Goal: Task Accomplishment & Management: Use online tool/utility

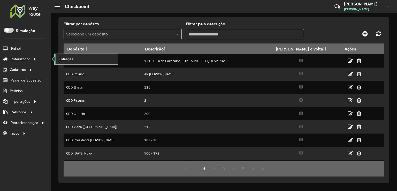
click at [76, 59] on link "Entregas" at bounding box center [85, 59] width 63 height 10
click at [60, 60] on span "Entregas" at bounding box center [66, 58] width 15 height 5
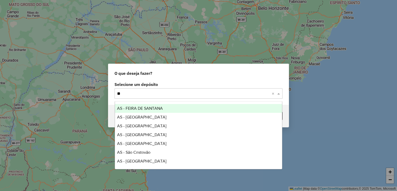
type input "***"
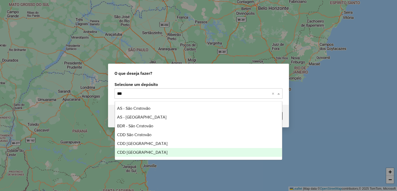
click at [156, 153] on div "CDD [GEOGRAPHIC_DATA]" at bounding box center [198, 152] width 167 height 9
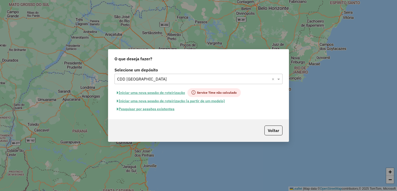
click at [172, 92] on button "Iniciar uma nova sessão de roteirização" at bounding box center [150, 92] width 73 height 9
select select "*"
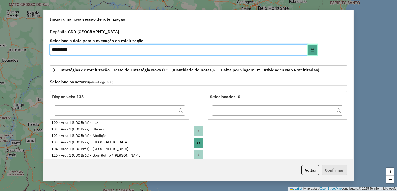
click at [311, 50] on icon "Choose Date" at bounding box center [312, 50] width 4 height 4
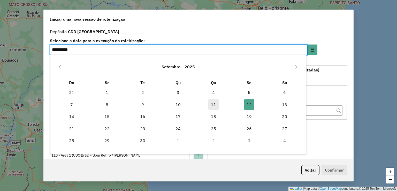
click at [211, 107] on span "11" at bounding box center [213, 104] width 10 height 10
type input "**********"
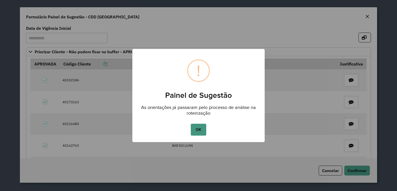
click at [195, 128] on button "OK" at bounding box center [198, 129] width 15 height 12
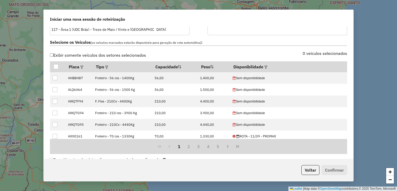
scroll to position [310, 0]
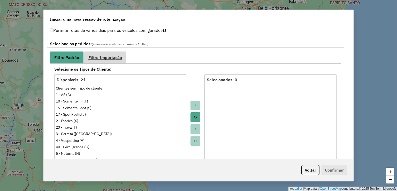
click at [118, 56] on span "Filtro Importação" at bounding box center [105, 57] width 34 height 4
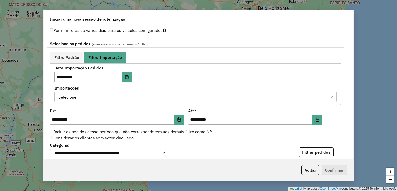
click at [85, 96] on div "Selecione" at bounding box center [192, 97] width 270 height 10
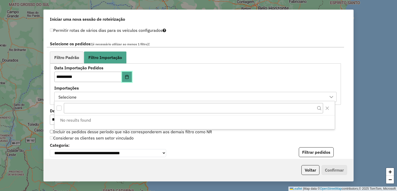
click at [129, 72] on button "Choose Date" at bounding box center [127, 77] width 10 height 10
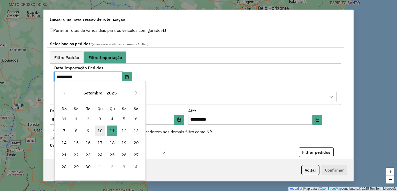
click at [101, 128] on span "10" at bounding box center [100, 130] width 10 height 10
type input "**********"
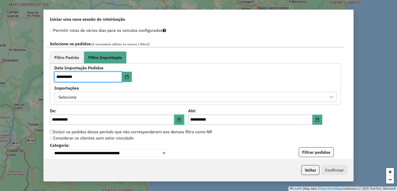
click at [176, 121] on button "Choose Date" at bounding box center [179, 119] width 10 height 10
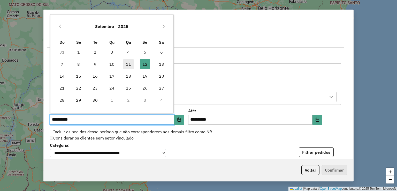
click at [131, 66] on span "11" at bounding box center [128, 64] width 10 height 10
type input "**********"
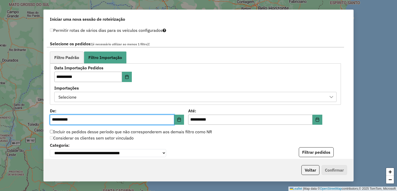
click at [73, 59] on span "Filtro Padrão" at bounding box center [66, 57] width 25 height 4
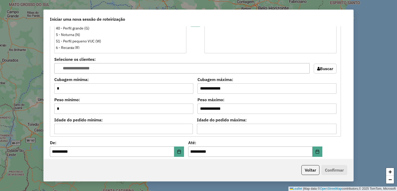
scroll to position [465, 0]
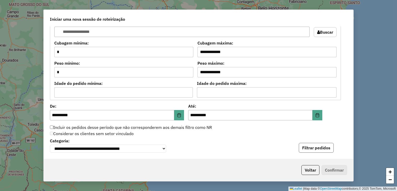
click at [323, 145] on button "Filtrar pedidos" at bounding box center [315, 148] width 35 height 10
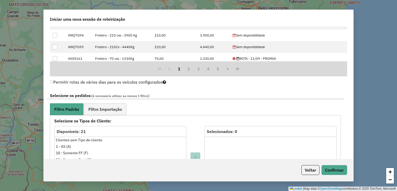
scroll to position [187, 0]
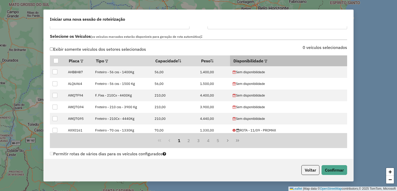
click at [267, 62] on div at bounding box center [265, 61] width 4 height 6
click at [267, 61] on em at bounding box center [265, 61] width 3 height 3
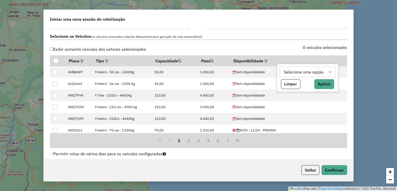
click at [293, 75] on div "Selecione uma opção" at bounding box center [303, 72] width 43 height 10
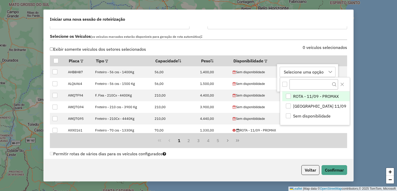
scroll to position [4, 23]
drag, startPoint x: 302, startPoint y: 104, endPoint x: 304, endPoint y: 104, distance: 2.8
click at [302, 104] on span "São Paulo 11/09" at bounding box center [319, 106] width 53 height 6
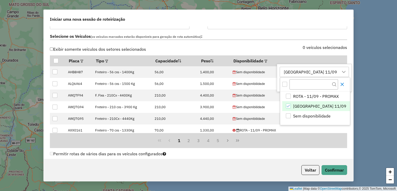
click at [340, 82] on icon "Close" at bounding box center [342, 84] width 4 height 4
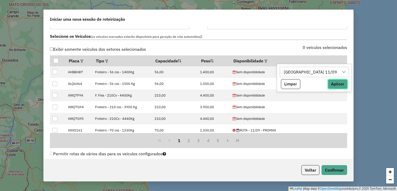
click at [327, 88] on button "Aplicar" at bounding box center [337, 84] width 20 height 10
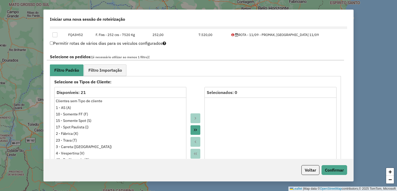
scroll to position [275, 0]
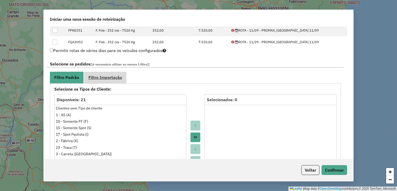
click at [108, 81] on link "Filtro Importação" at bounding box center [105, 78] width 42 height 12
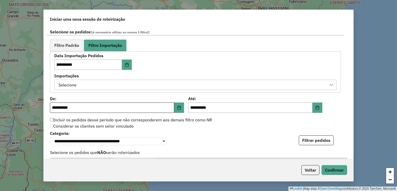
scroll to position [326, 0]
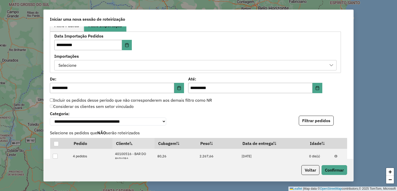
click at [84, 68] on div "Selecione" at bounding box center [192, 65] width 270 height 10
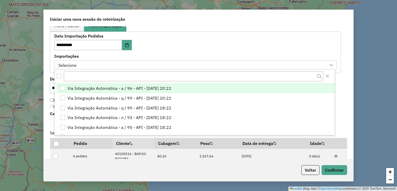
click at [61, 74] on div "All items unselected" at bounding box center [59, 75] width 5 height 5
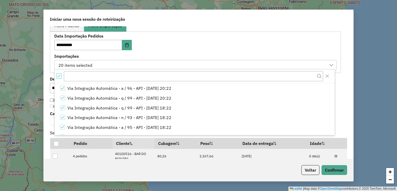
scroll to position [3, 2]
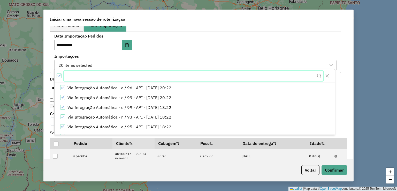
click at [104, 78] on input "text" at bounding box center [193, 76] width 259 height 10
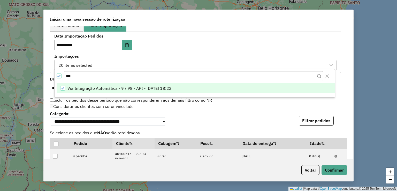
click at [100, 86] on span "Via Integração Automática - 9 / 98 - API - 10/09/2025 18:22" at bounding box center [119, 88] width 104 height 6
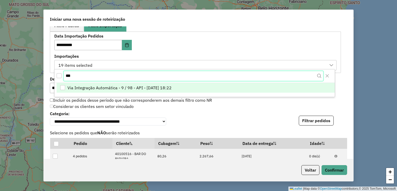
click at [101, 72] on input "**" at bounding box center [193, 76] width 259 height 10
type input "**"
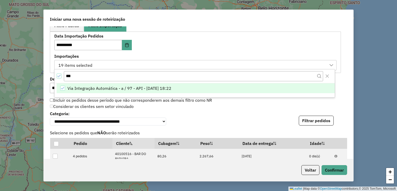
click at [100, 85] on span "Via Integração Automática - a / 97 - API - 10/09/2025 18:22" at bounding box center [119, 88] width 104 height 6
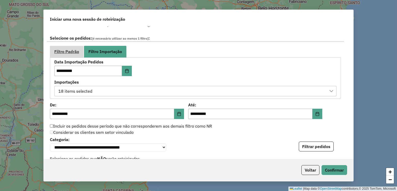
click at [61, 54] on link "Filtro Padrão" at bounding box center [67, 52] width 34 height 12
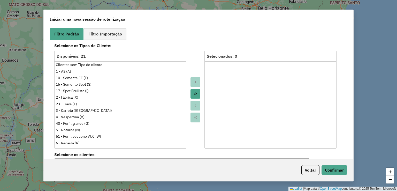
scroll to position [326, 0]
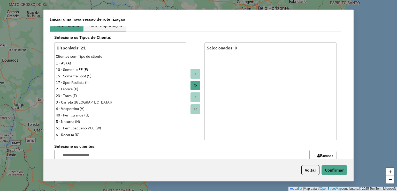
click at [193, 85] on icon "Move All to Target" at bounding box center [195, 85] width 4 height 4
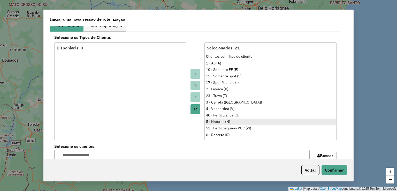
click at [218, 120] on div "5 - Noturna (N)" at bounding box center [270, 121] width 129 height 5
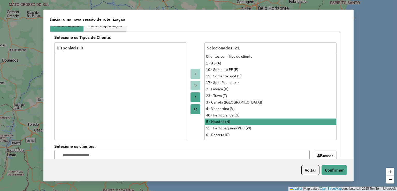
click at [194, 96] on icon "Move to Source" at bounding box center [195, 97] width 4 height 4
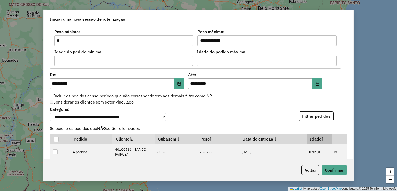
scroll to position [481, 0]
drag, startPoint x: 321, startPoint y: 116, endPoint x: 338, endPoint y: 104, distance: 21.0
click at [321, 116] on button "Filtrar pedidos" at bounding box center [315, 116] width 35 height 10
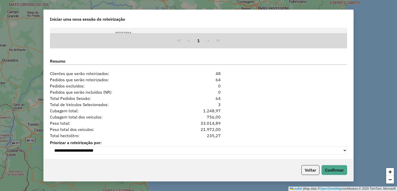
scroll to position [662, 0]
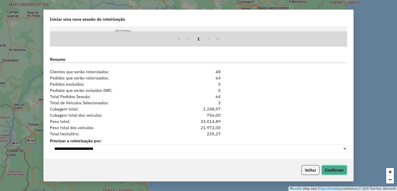
click at [329, 170] on button "Confirmar" at bounding box center [334, 170] width 26 height 10
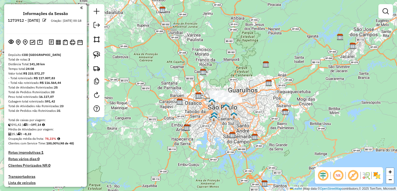
click at [325, 173] on em at bounding box center [323, 175] width 12 height 12
click at [350, 175] on em at bounding box center [352, 175] width 12 height 12
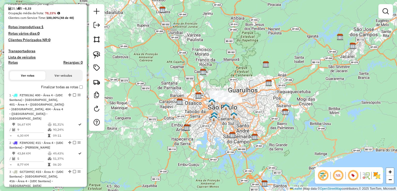
scroll to position [181, 0]
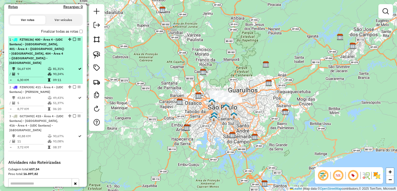
drag, startPoint x: 20, startPoint y: 52, endPoint x: 37, endPoint y: 52, distance: 16.3
click at [20, 51] on span "| 400 - Área 4 - (UDC Santana) - Parque Novo Mundo, 401 - Área 4 - (UDC Santana…" at bounding box center [36, 50] width 55 height 27
select select "**********"
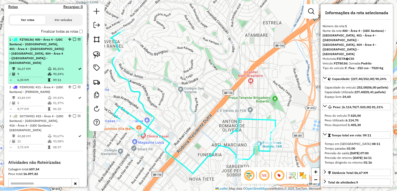
click at [46, 58] on div "1 - FZT8G36 | 400 - Área 4 - (UDC Santana) - Parque Novo Mundo, 401 - Área 4 - …" at bounding box center [36, 51] width 55 height 28
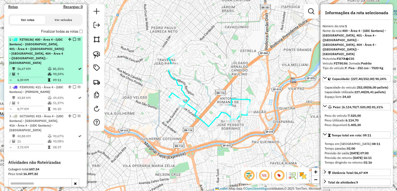
click at [73, 39] on em at bounding box center [74, 39] width 3 height 3
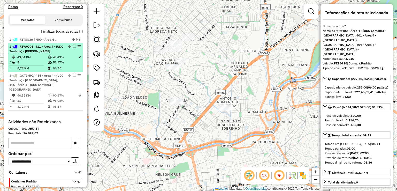
drag, startPoint x: 34, startPoint y: 61, endPoint x: 77, endPoint y: 63, distance: 43.2
click at [34, 61] on td "5" at bounding box center [32, 62] width 30 height 5
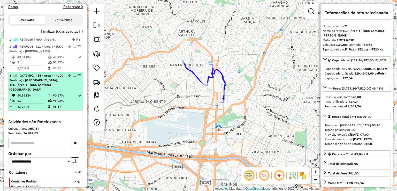
click at [49, 94] on icon at bounding box center [50, 95] width 4 height 3
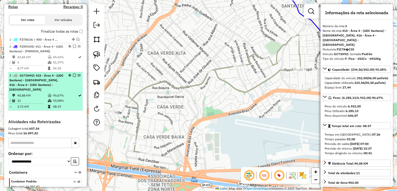
click at [73, 75] on em at bounding box center [74, 75] width 3 height 3
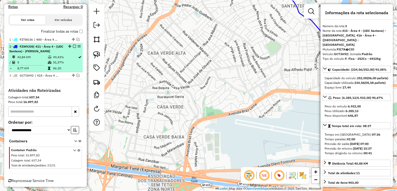
click at [41, 66] on td "8,77 KM" at bounding box center [32, 68] width 30 height 5
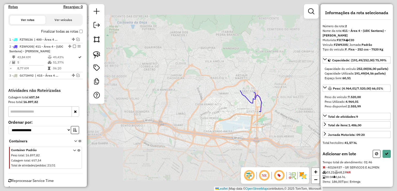
select select "**********"
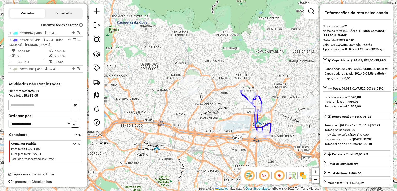
scroll to position [182, 0]
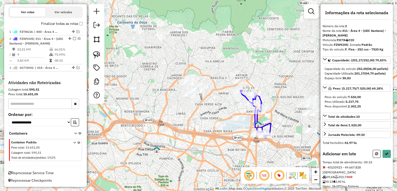
select select "**********"
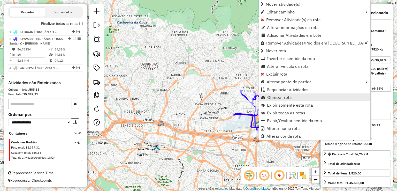
click at [274, 99] on span "Otimizar rota" at bounding box center [279, 97] width 25 height 4
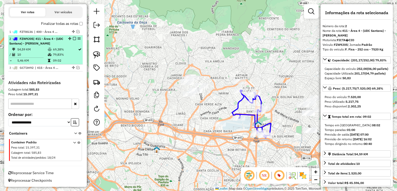
click at [73, 37] on em at bounding box center [74, 38] width 3 height 3
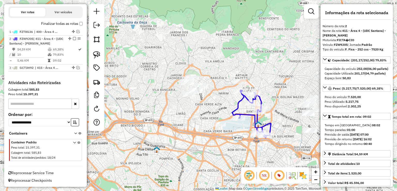
scroll to position [160, 0]
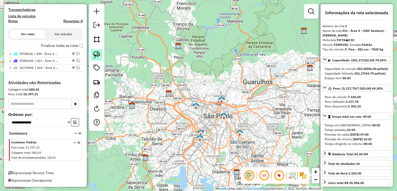
click at [99, 52] on img at bounding box center [96, 54] width 7 height 7
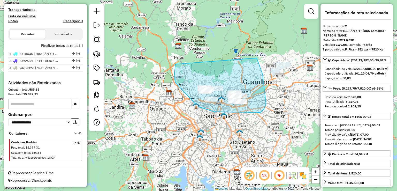
drag, startPoint x: 176, startPoint y: 83, endPoint x: 256, endPoint y: 58, distance: 84.7
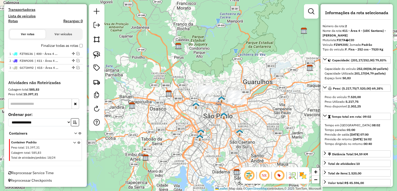
click at [142, 44] on div "Janela de atendimento Grade de atendimento Capacidade Transportadoras Veículos …" at bounding box center [198, 95] width 397 height 191
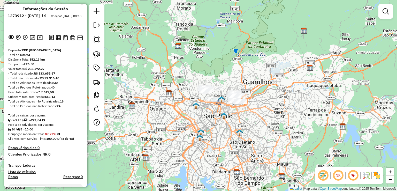
scroll to position [0, 0]
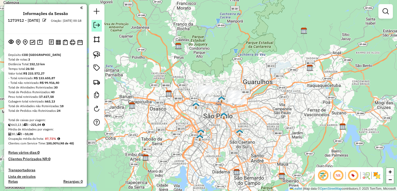
click at [95, 26] on em at bounding box center [96, 25] width 6 height 6
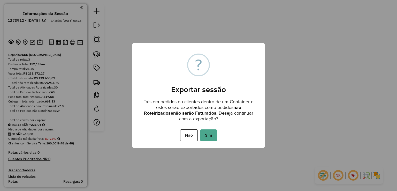
click at [217, 132] on div "Não No Sim" at bounding box center [198, 135] width 132 height 14
click at [214, 133] on button "Sim" at bounding box center [208, 135] width 17 height 12
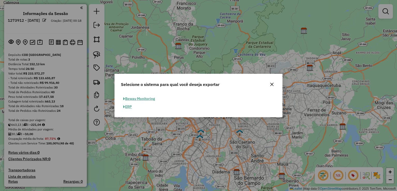
click at [132, 106] on button "ERP" at bounding box center [127, 106] width 13 height 8
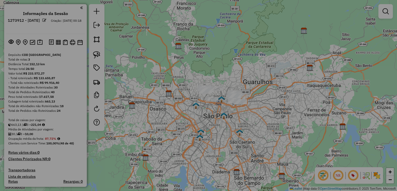
select select "**"
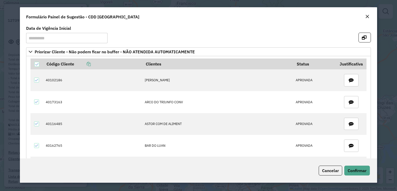
click at [366, 13] on div "Formulário Painel de Sugestão - CDD São Paulo" at bounding box center [198, 15] width 357 height 17
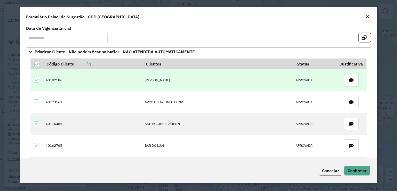
drag, startPoint x: 366, startPoint y: 15, endPoint x: 276, endPoint y: 79, distance: 110.8
click at [366, 15] on em "Close" at bounding box center [367, 16] width 4 height 4
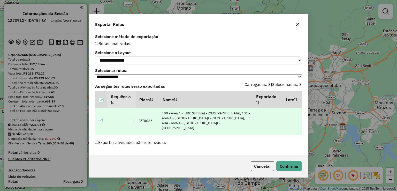
click at [141, 144] on label "Exportar atividades não roteirizadas" at bounding box center [130, 142] width 71 height 10
click at [286, 168] on button "Confirmar" at bounding box center [289, 166] width 26 height 10
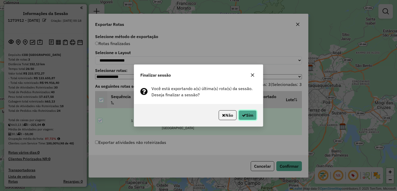
click at [242, 115] on icon "button" at bounding box center [244, 115] width 4 height 4
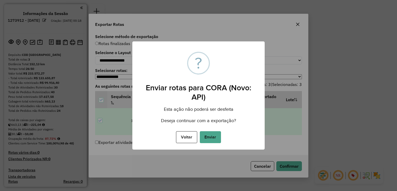
click at [212, 136] on button "Enviar" at bounding box center [210, 137] width 21 height 12
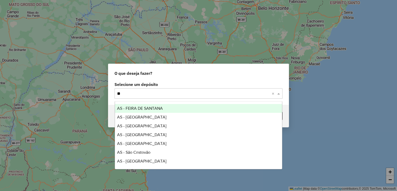
type input "***"
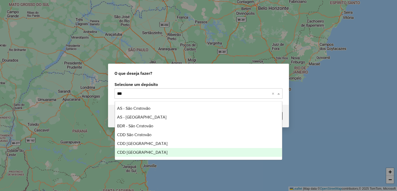
click at [159, 151] on div "CDD [GEOGRAPHIC_DATA]" at bounding box center [198, 152] width 167 height 9
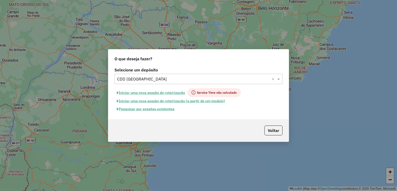
click at [171, 111] on button "Pesquisar por sessões existentes" at bounding box center [145, 109] width 62 height 8
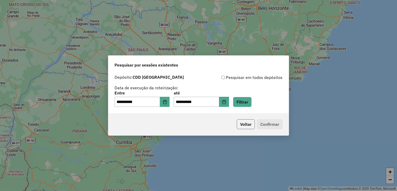
click at [239, 124] on button "Voltar" at bounding box center [245, 124] width 18 height 10
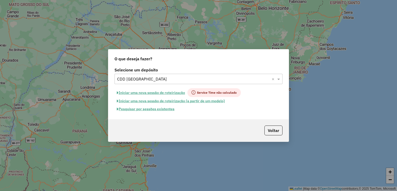
click at [153, 90] on button "Iniciar uma nova sessão de roteirização" at bounding box center [150, 92] width 73 height 9
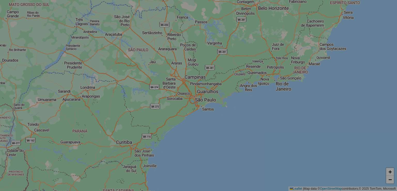
select select "*"
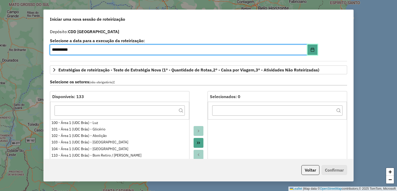
click at [311, 49] on icon "Choose Date" at bounding box center [312, 50] width 4 height 4
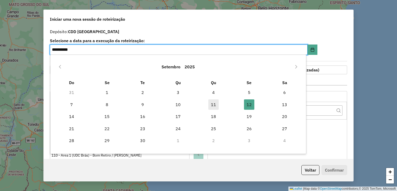
click at [210, 106] on span "11" at bounding box center [213, 104] width 10 height 10
type input "**********"
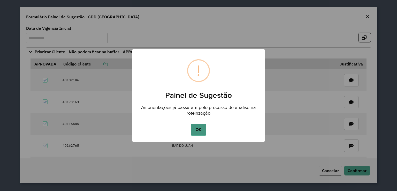
click at [204, 130] on button "OK" at bounding box center [198, 129] width 15 height 12
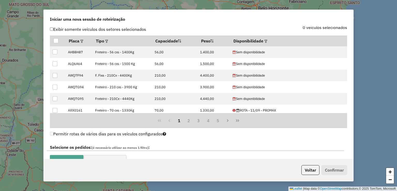
scroll to position [284, 0]
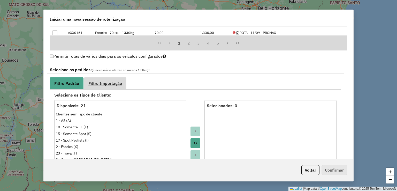
click at [108, 85] on link "Filtro Importação" at bounding box center [105, 83] width 42 height 12
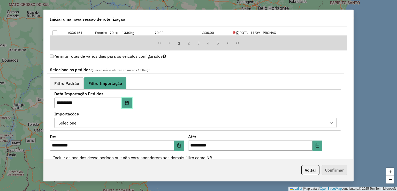
click at [129, 101] on icon "Choose Date" at bounding box center [127, 102] width 4 height 4
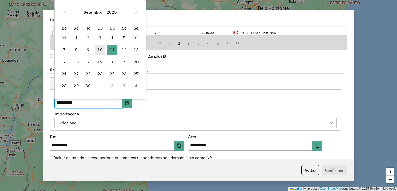
click at [100, 46] on span "10" at bounding box center [100, 49] width 10 height 10
type input "**********"
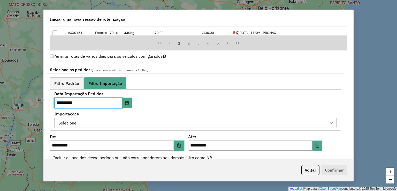
click at [181, 146] on button "Choose Date" at bounding box center [179, 145] width 10 height 10
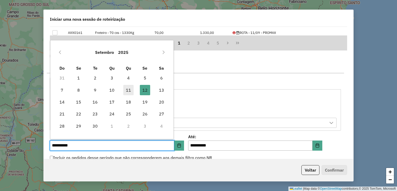
drag, startPoint x: 129, startPoint y: 91, endPoint x: 285, endPoint y: 109, distance: 157.2
click at [129, 91] on span "11" at bounding box center [128, 90] width 10 height 10
type input "**********"
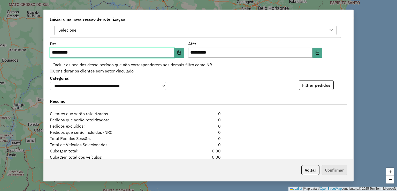
scroll to position [414, 0]
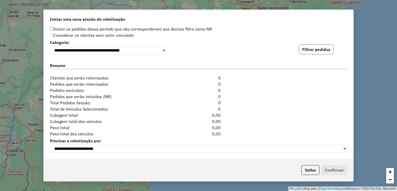
click at [322, 51] on button "Filtrar pedidos" at bounding box center [315, 49] width 35 height 10
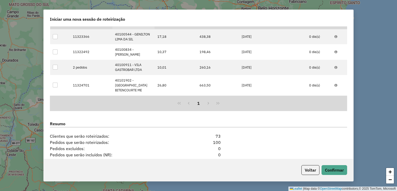
scroll to position [527, 0]
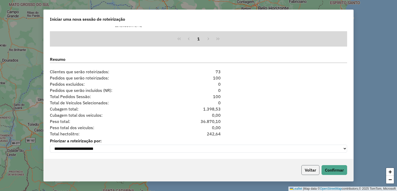
click at [314, 168] on button "Voltar" at bounding box center [310, 170] width 18 height 10
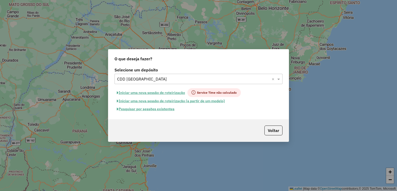
scroll to position [517, 0]
click at [157, 109] on button "Pesquisar por sessões existentes" at bounding box center [145, 109] width 62 height 8
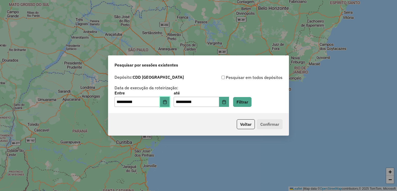
click at [167, 101] on icon "Choose Date" at bounding box center [165, 102] width 4 height 4
click at [246, 101] on button "Filtrar" at bounding box center [242, 102] width 18 height 10
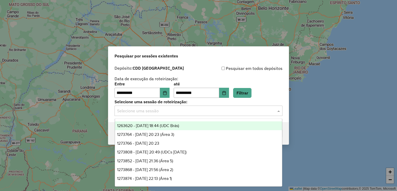
click at [168, 109] on input "text" at bounding box center [193, 111] width 152 height 6
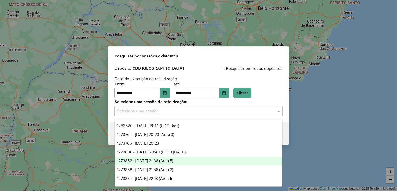
click at [185, 161] on div "1273852 - 11/09/2025 21:36 (Área 5)" at bounding box center [198, 160] width 167 height 9
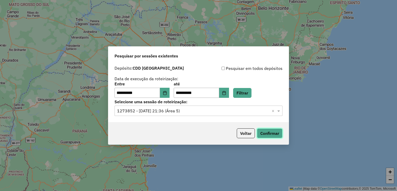
click at [273, 133] on button "Confirmar" at bounding box center [270, 133] width 26 height 10
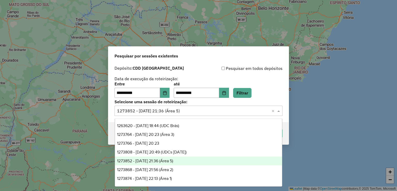
click at [183, 110] on input "text" at bounding box center [193, 111] width 152 height 6
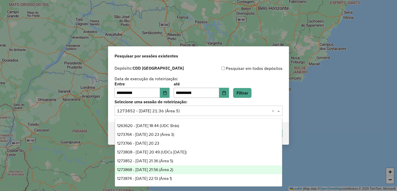
click at [190, 171] on div "1273868 - 11/09/2025 21:56 (Área 2)" at bounding box center [198, 169] width 167 height 9
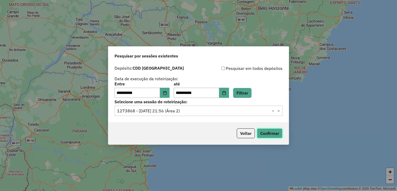
click at [270, 133] on button "Confirmar" at bounding box center [270, 133] width 26 height 10
click at [162, 111] on input "text" at bounding box center [193, 111] width 152 height 6
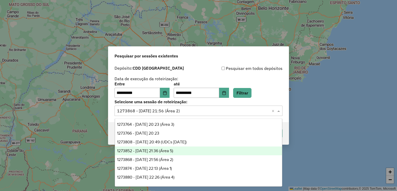
scroll to position [26, 0]
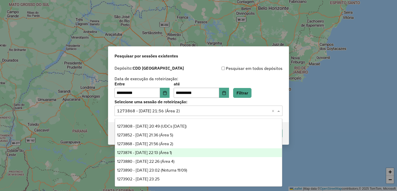
click at [187, 152] on div "1273874 - 11/09/2025 22:13 (Área 1)" at bounding box center [198, 152] width 167 height 9
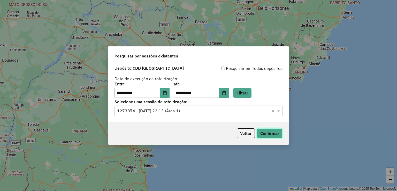
click at [266, 132] on button "Confirmar" at bounding box center [270, 133] width 26 height 10
click at [271, 134] on button "Confirmar" at bounding box center [270, 133] width 26 height 10
click at [180, 111] on input "text" at bounding box center [193, 111] width 152 height 6
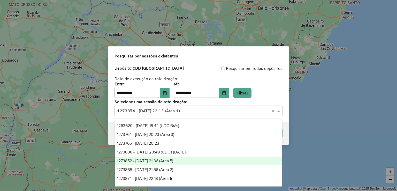
scroll to position [35, 0]
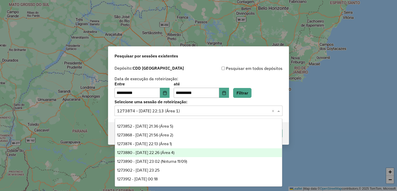
click at [193, 153] on div "1273880 - 11/09/2025 22:26 (Área 4)" at bounding box center [198, 152] width 167 height 9
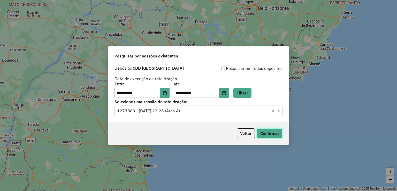
click at [266, 130] on button "Confirmar" at bounding box center [270, 133] width 26 height 10
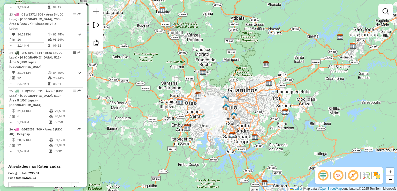
scroll to position [1004, 0]
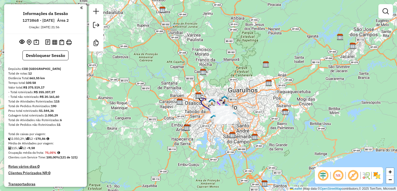
drag, startPoint x: 0, startPoint y: 0, endPoint x: 265, endPoint y: 134, distance: 297.2
click at [133, 86] on div "Janela de atendimento Grade de atendimento Capacidade Transportadoras Veículos …" at bounding box center [198, 95] width 397 height 191
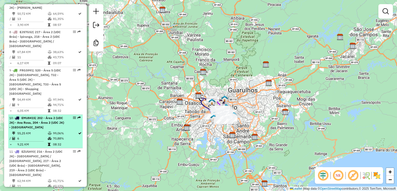
scroll to position [552, 0]
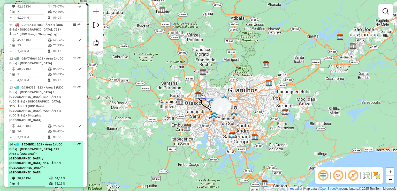
scroll to position [590, 0]
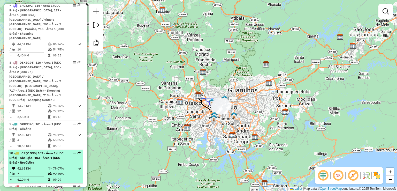
scroll to position [590, 0]
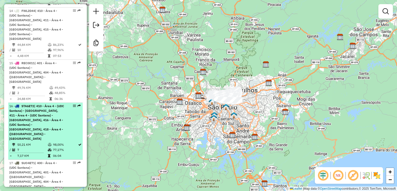
scroll to position [768, 0]
